Goal: Register for event/course

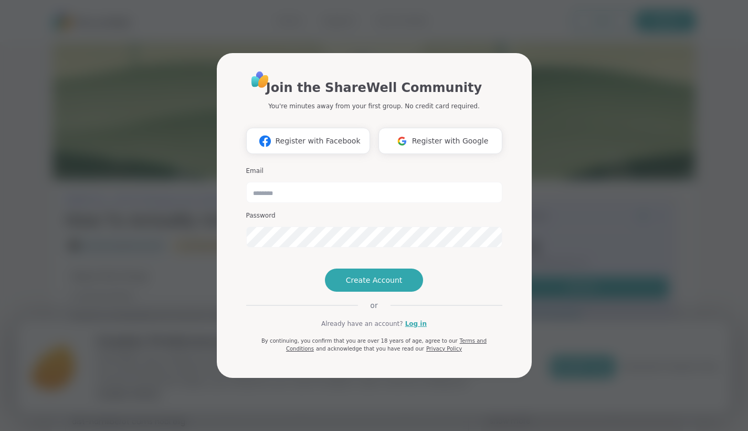
click at [379, 285] on span "Create Account" at bounding box center [374, 280] width 57 height 11
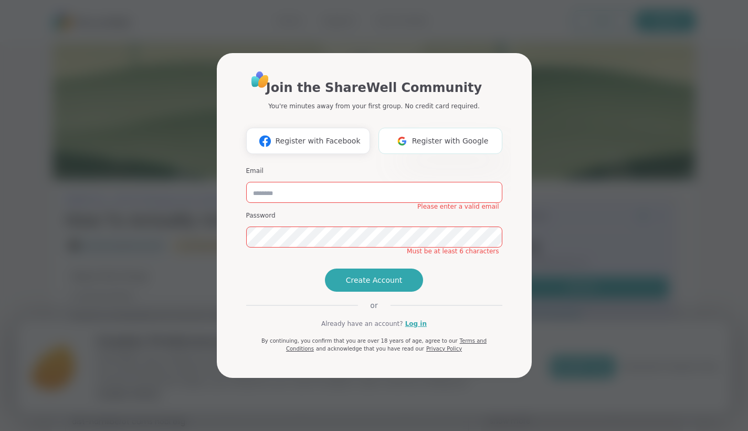
click at [435, 128] on button "Register with Google" at bounding box center [441, 141] width 124 height 26
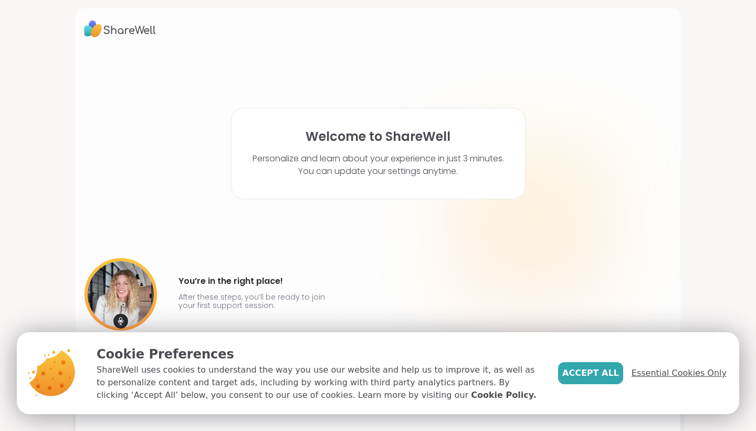
click at [664, 372] on span "Essential Cookies Only" at bounding box center [679, 372] width 95 height 13
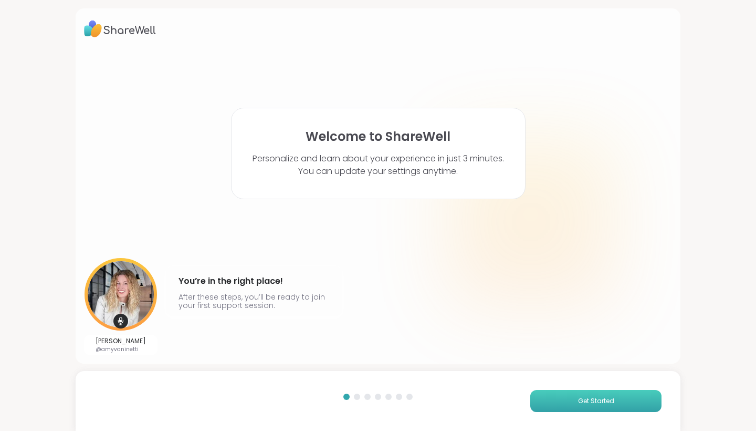
click at [597, 391] on button "Get Started" at bounding box center [595, 401] width 131 height 22
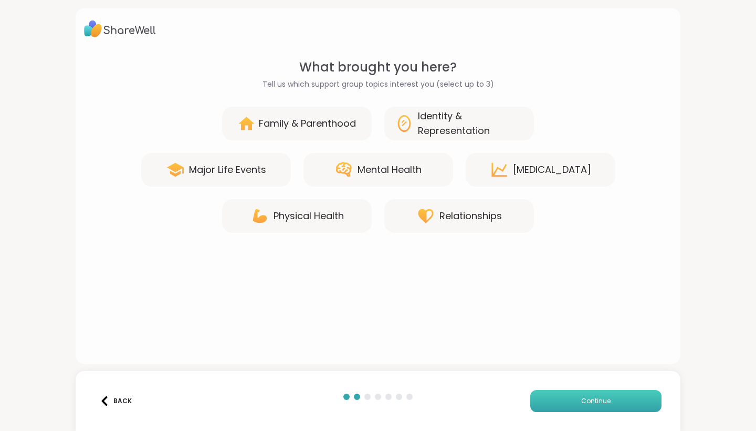
click at [597, 391] on button "Continue" at bounding box center [595, 401] width 131 height 22
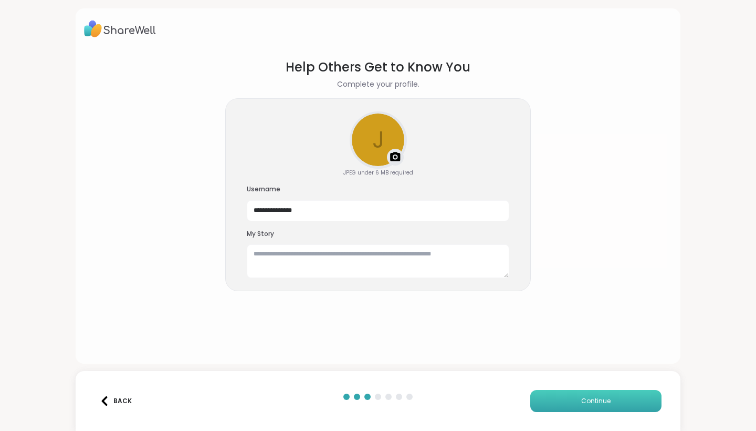
click at [597, 391] on button "Continue" at bounding box center [595, 401] width 131 height 22
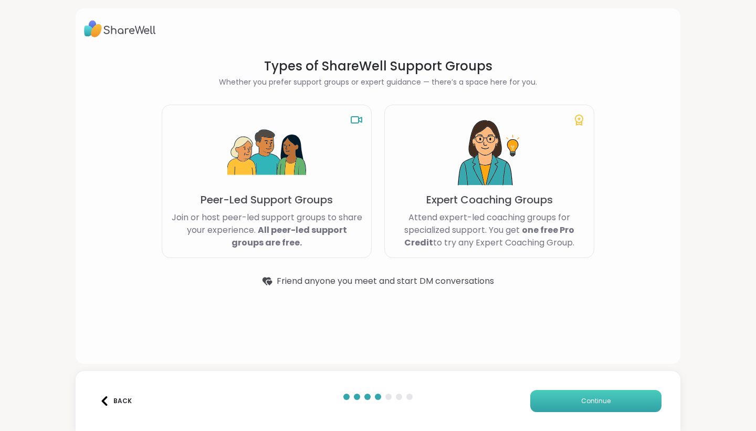
click at [597, 391] on button "Continue" at bounding box center [595, 401] width 131 height 22
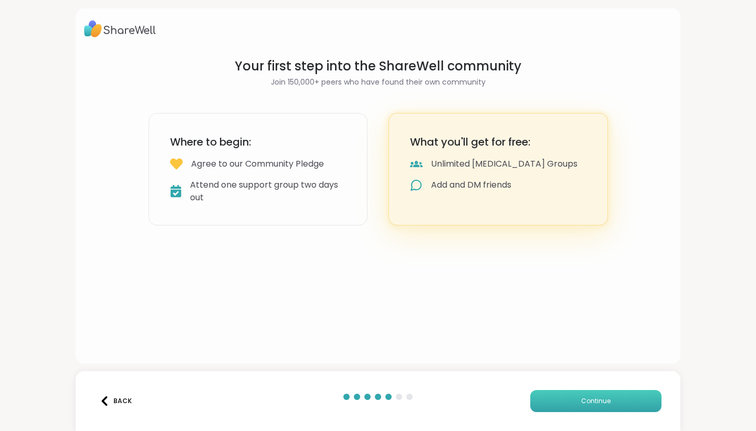
click at [597, 391] on button "Continue" at bounding box center [595, 401] width 131 height 22
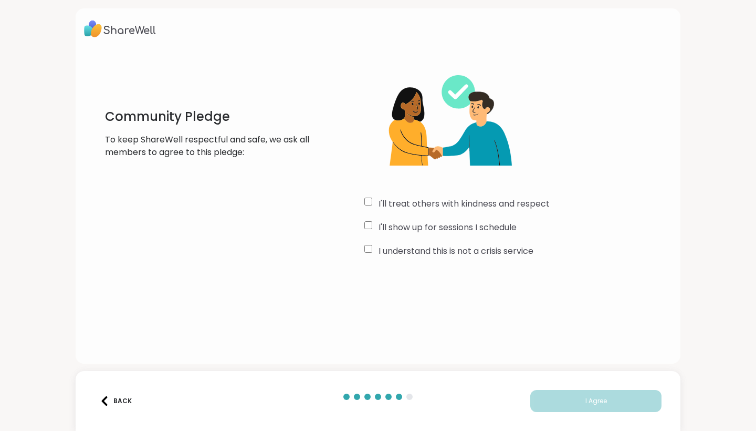
click at [374, 248] on div "I understand this is not a crisis service" at bounding box center [518, 251] width 308 height 13
click at [368, 196] on div "I'll treat others with kindness and respect I'll show up for sessions I schedul…" at bounding box center [518, 159] width 308 height 202
click at [572, 397] on button "I Agree" at bounding box center [595, 401] width 131 height 22
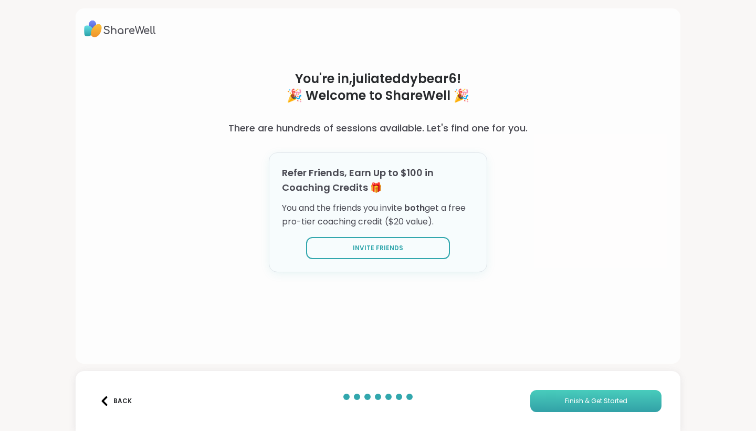
click at [570, 397] on span "Finish & Get Started" at bounding box center [596, 400] width 62 height 9
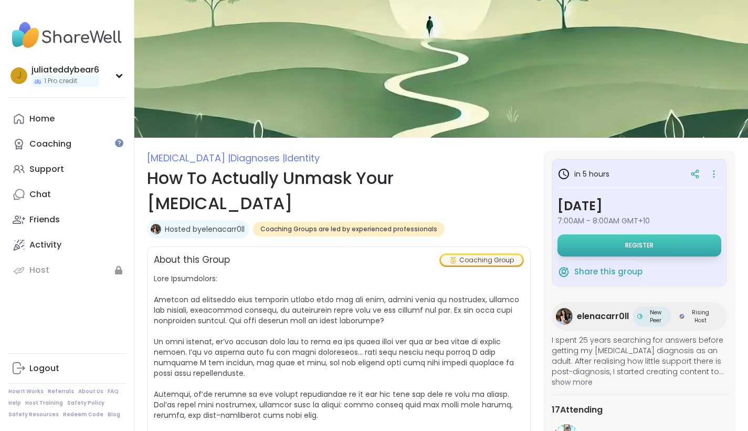
click at [584, 253] on button "Register" at bounding box center [640, 245] width 164 height 22
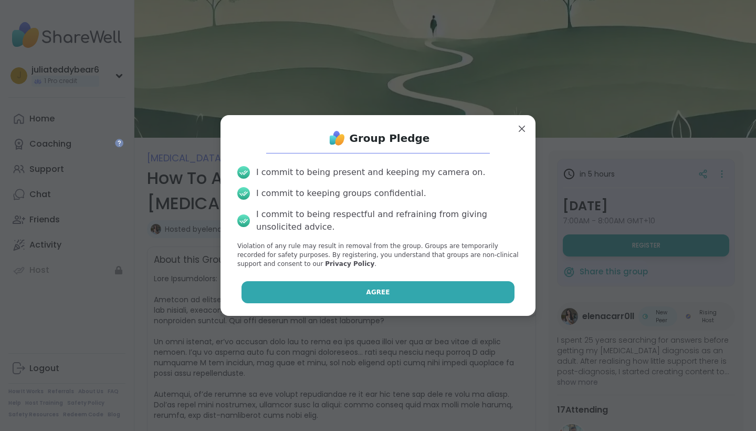
click at [374, 288] on span "Agree" at bounding box center [378, 291] width 24 height 9
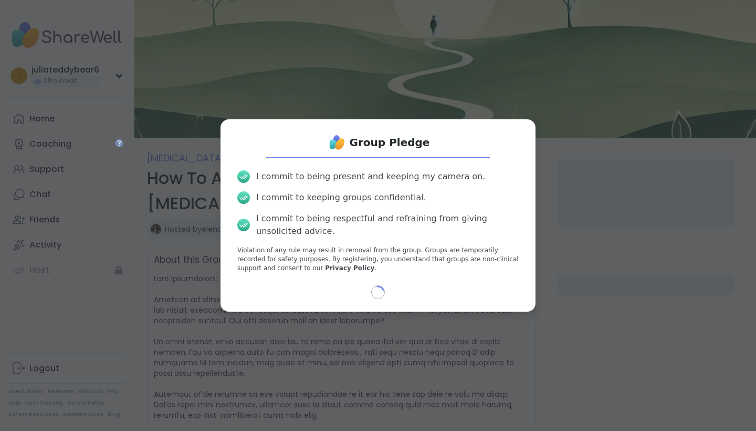
select select "**"
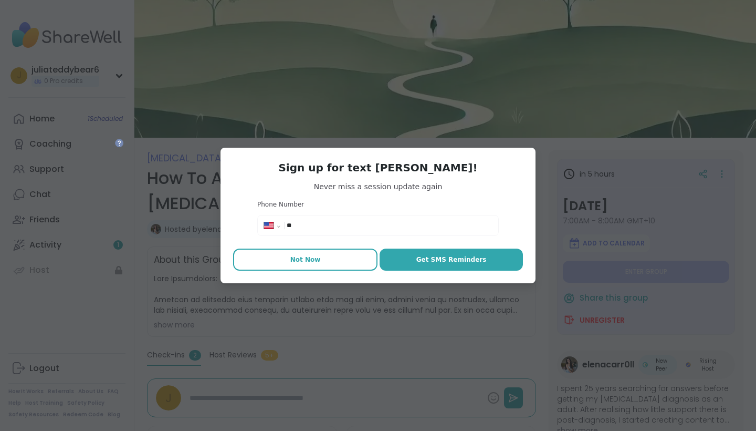
click at [328, 261] on button "Not Now" at bounding box center [305, 259] width 144 height 22
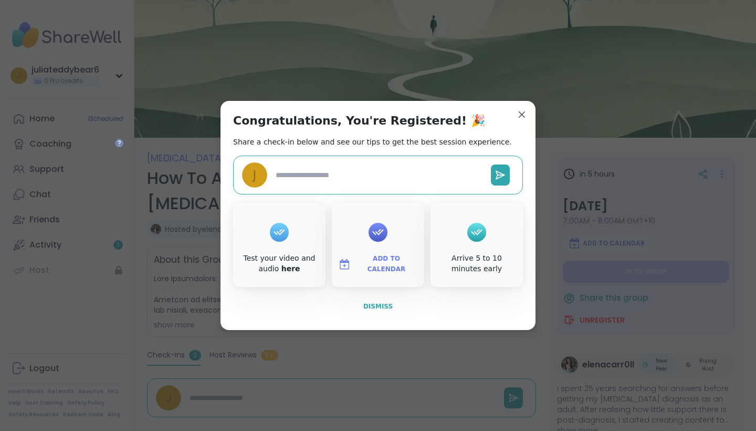
click at [368, 305] on span "Dismiss" at bounding box center [377, 305] width 29 height 7
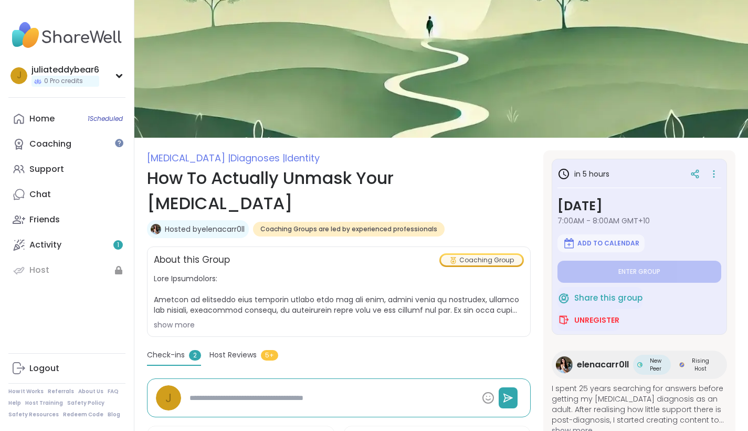
type textarea "*"
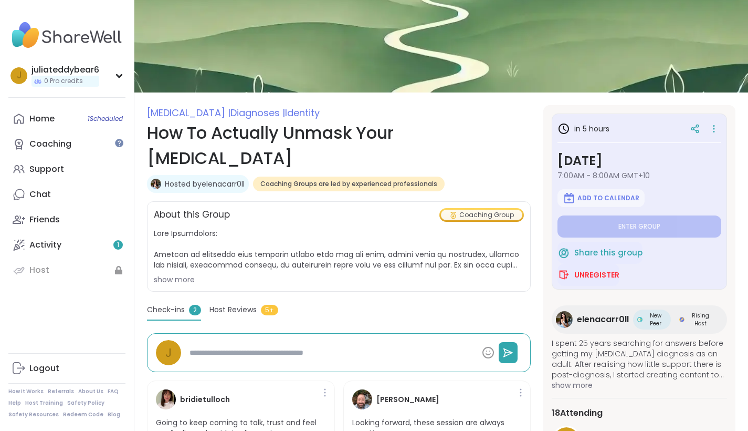
click at [242, 304] on span "Host Reviews" at bounding box center [232, 309] width 47 height 11
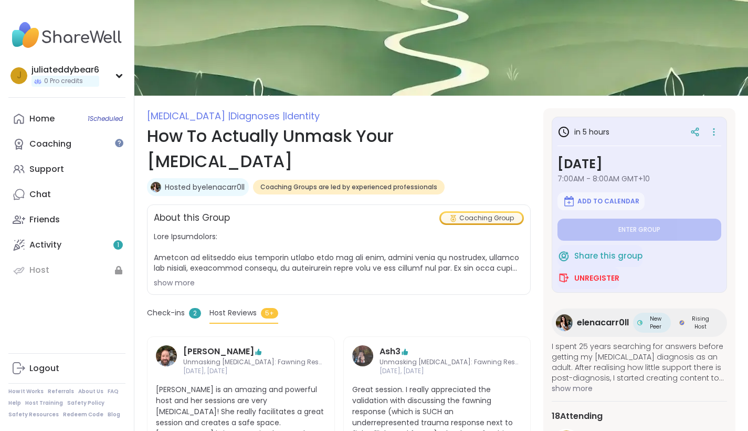
scroll to position [13, 0]
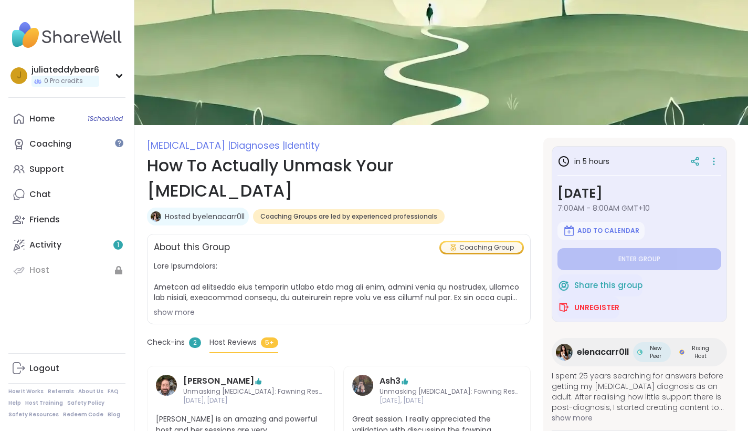
click at [184, 307] on div "show more" at bounding box center [339, 312] width 370 height 11
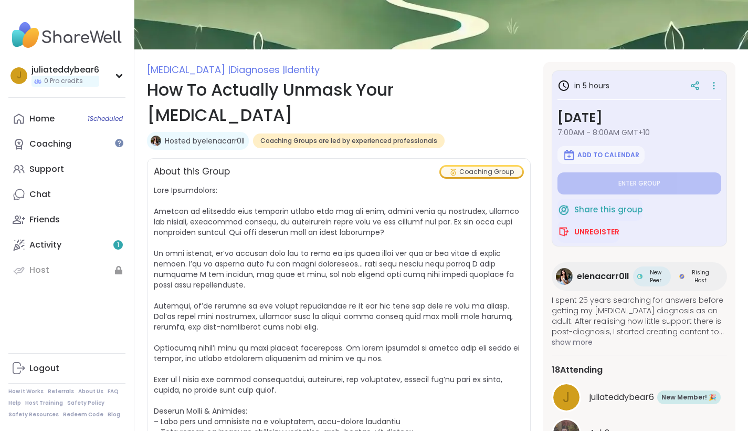
scroll to position [78, 0]
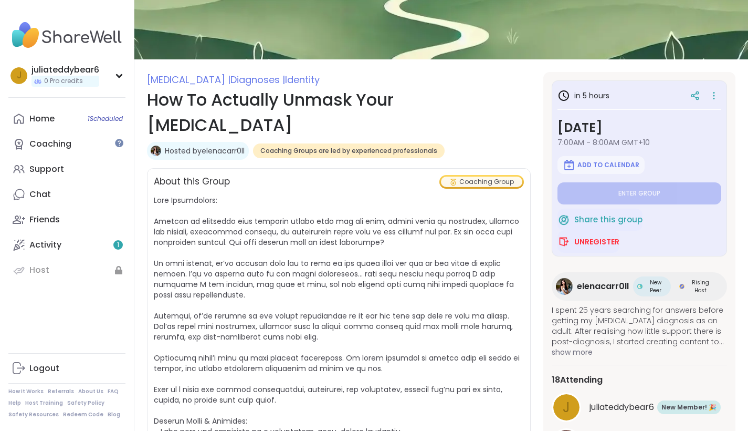
click at [218, 145] on link "Hosted by elenacarr0ll" at bounding box center [205, 150] width 80 height 11
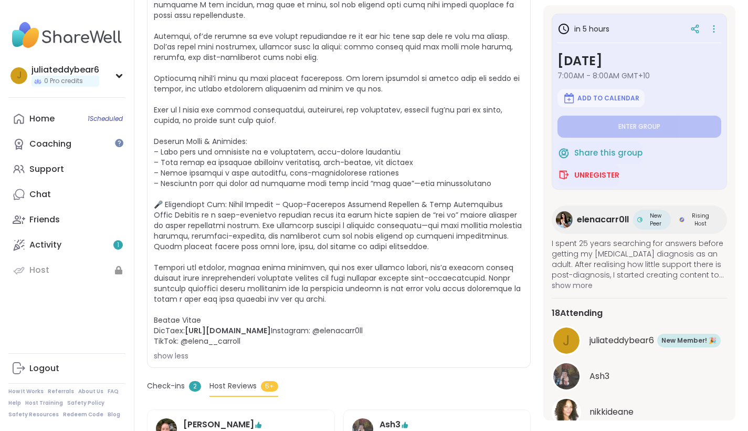
scroll to position [362, 0]
